Goal: Transaction & Acquisition: Purchase product/service

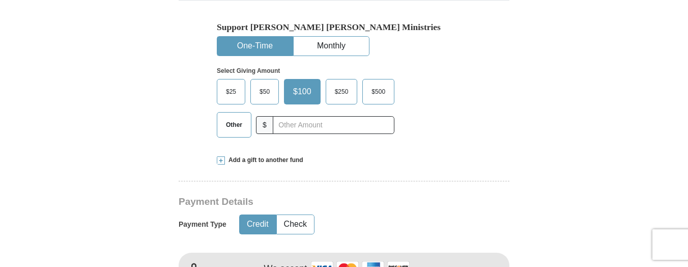
scroll to position [327, 0]
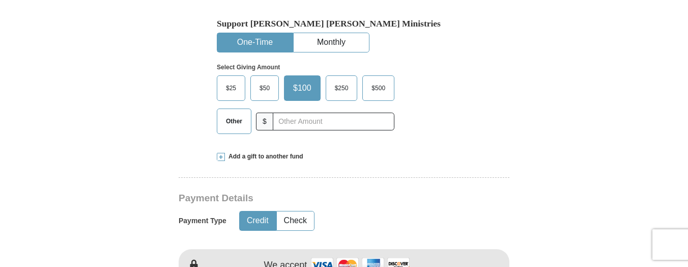
click at [238, 126] on span "Other" at bounding box center [234, 121] width 26 height 15
click at [0, 0] on input "Other" at bounding box center [0, 0] width 0 height 0
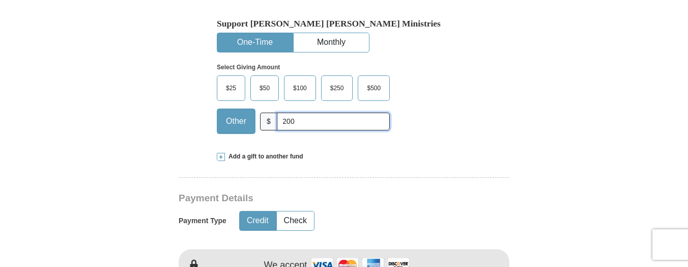
scroll to position [560, 0]
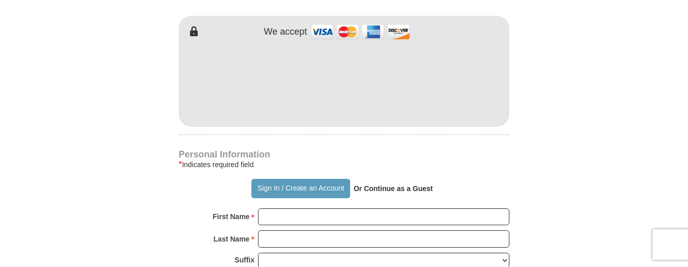
type input "200"
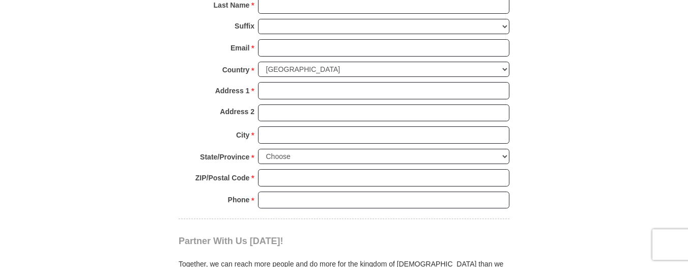
scroll to position [740, 0]
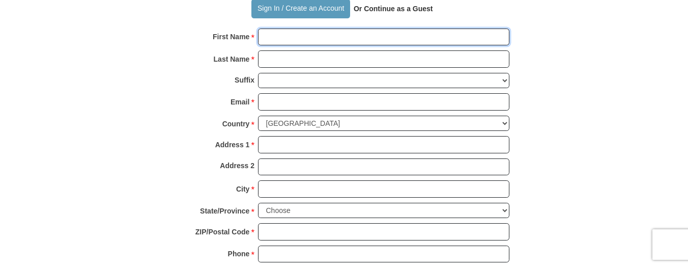
click at [365, 36] on input "First Name *" at bounding box center [383, 37] width 251 height 17
type input "[PERSON_NAME]"
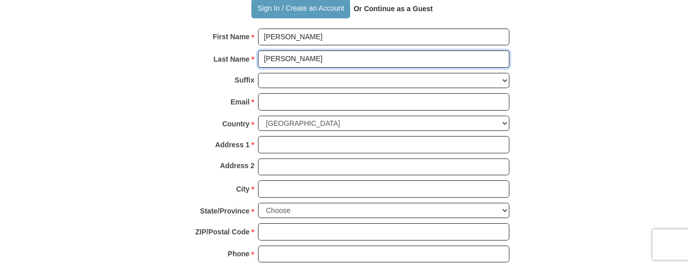
type input "[PERSON_NAME]"
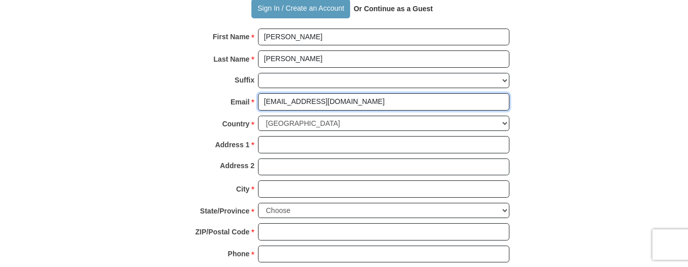
type input "[EMAIL_ADDRESS][DOMAIN_NAME]"
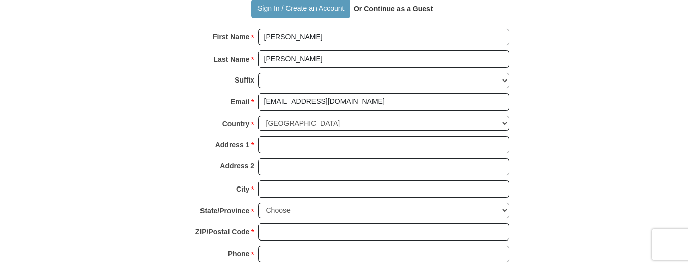
click at [386, 10] on strong "Or Continue as a Guest" at bounding box center [393, 9] width 79 height 8
drag, startPoint x: 646, startPoint y: 75, endPoint x: 579, endPoint y: 5, distance: 96.8
click at [646, 74] on body "Sign In Already have an account? Sign in for faster giving. Don't have an accou…" at bounding box center [344, 235] width 688 height 1950
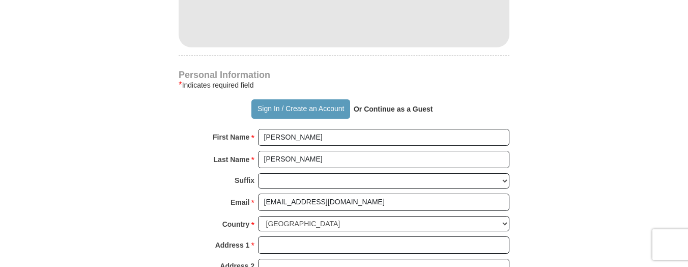
scroll to position [638, 0]
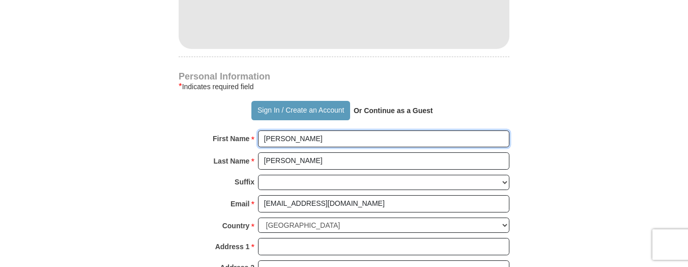
click at [313, 140] on input "[PERSON_NAME]" at bounding box center [383, 138] width 251 height 17
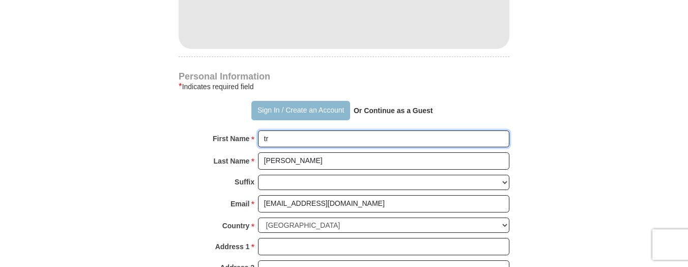
type input "t"
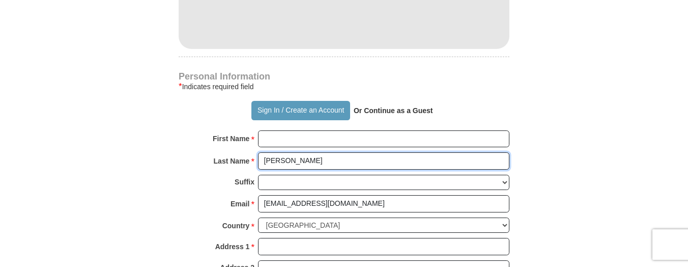
click at [298, 161] on input "[PERSON_NAME]" at bounding box center [383, 160] width 251 height 17
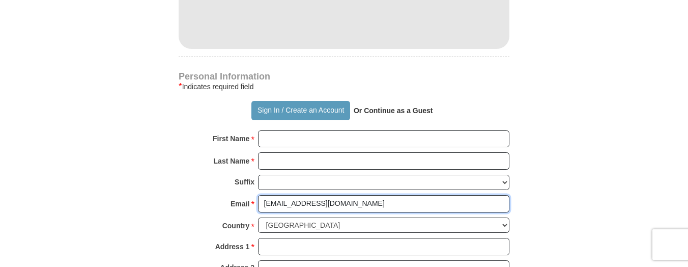
click at [341, 200] on input "[EMAIL_ADDRESS][DOMAIN_NAME]" at bounding box center [383, 203] width 251 height 17
type input "c"
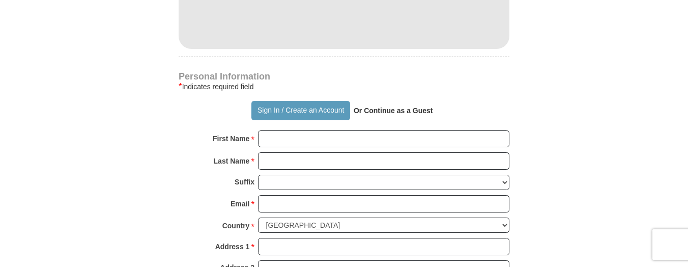
click at [373, 111] on strong "Or Continue as a Guest" at bounding box center [393, 110] width 79 height 8
click at [280, 111] on button "Sign In / Create an Account" at bounding box center [300, 110] width 98 height 19
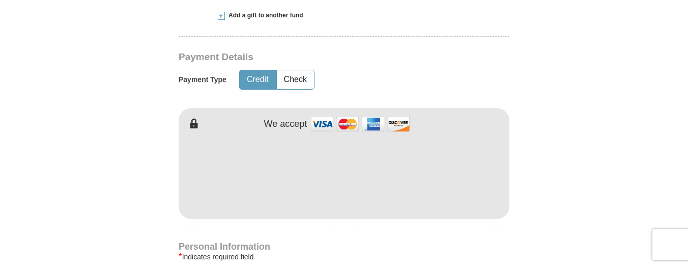
scroll to position [702, 0]
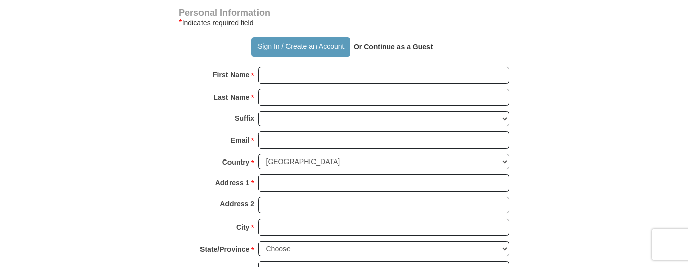
click at [400, 47] on strong "Or Continue as a Guest" at bounding box center [393, 47] width 79 height 8
click at [355, 43] on strong "Or Continue as a Guest" at bounding box center [393, 47] width 79 height 8
click at [377, 48] on strong "Or Continue as a Guest" at bounding box center [393, 47] width 79 height 8
click at [337, 46] on button "Sign In / Create an Account" at bounding box center [300, 46] width 98 height 19
